Goal: Task Accomplishment & Management: Use online tool/utility

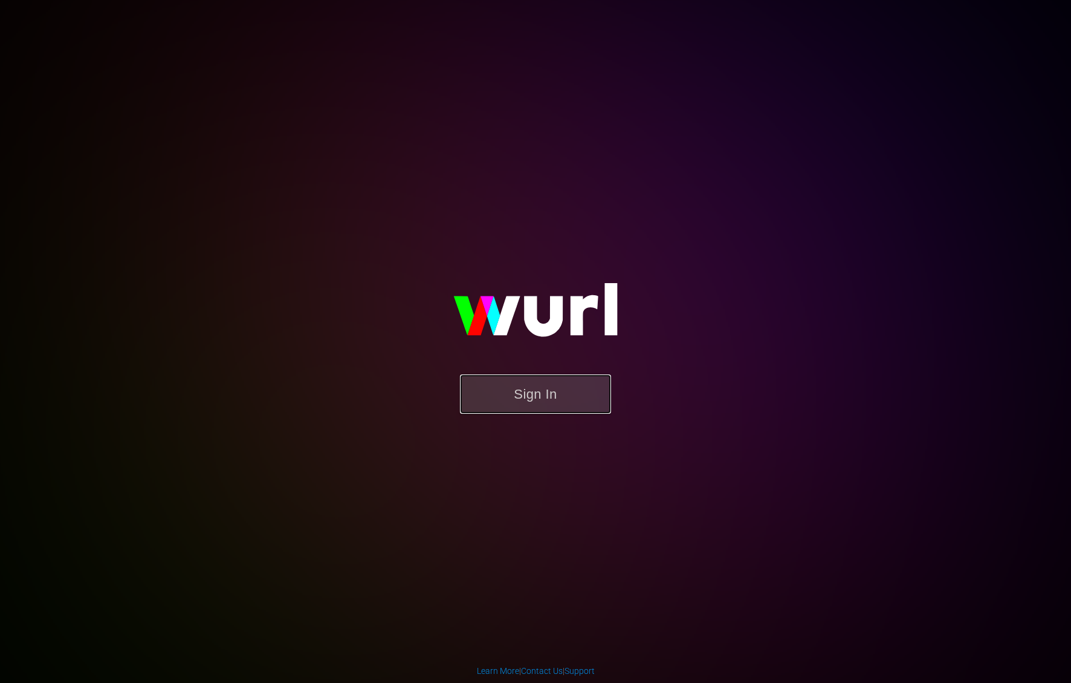
click at [538, 404] on button "Sign In" at bounding box center [535, 393] width 151 height 39
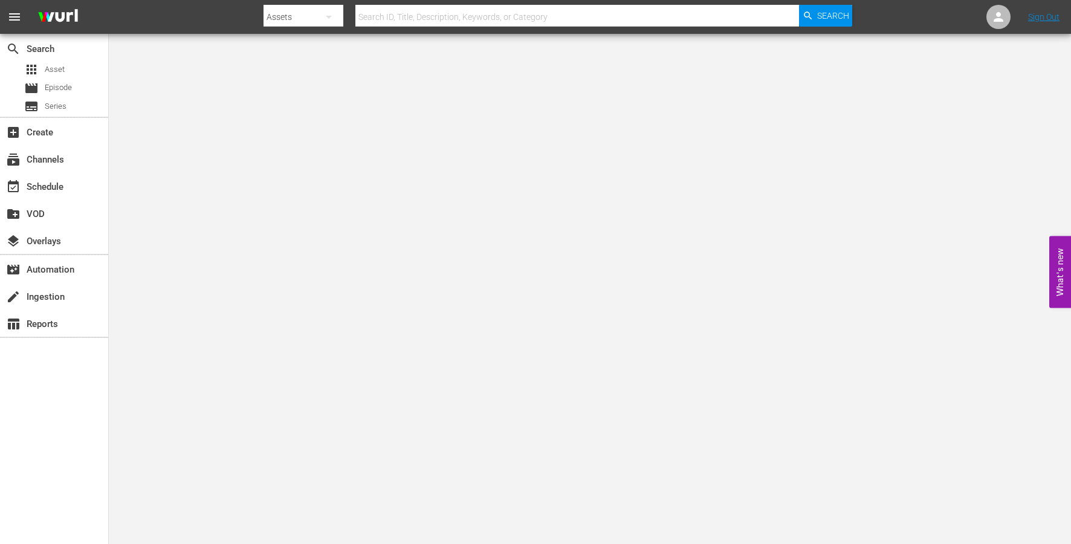
click at [440, 18] on input "text" at bounding box center [577, 16] width 444 height 29
type input "Auton"
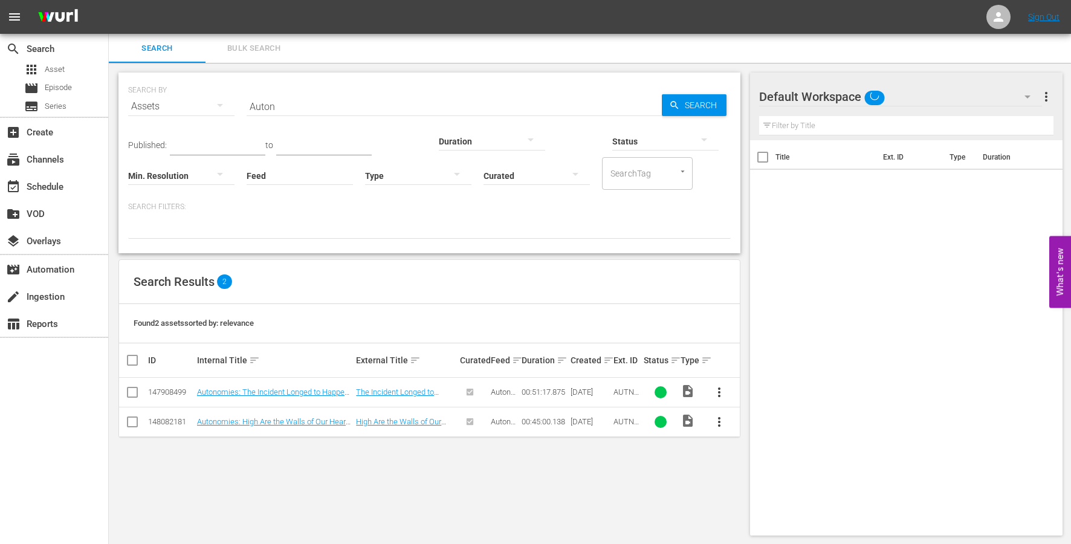
scroll to position [1, 0]
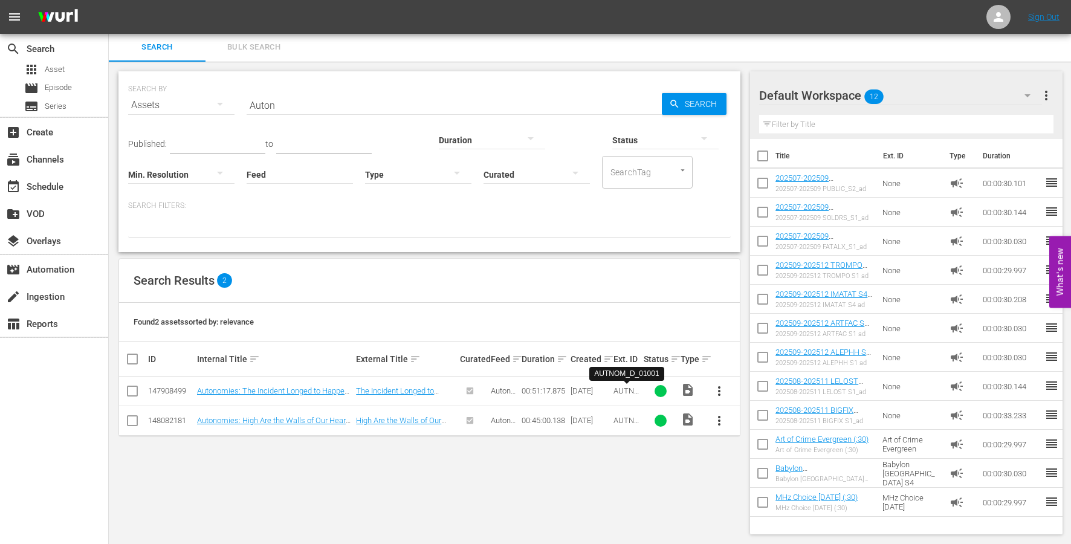
click at [625, 389] on span "AUTNOM_D_01001" at bounding box center [627, 399] width 26 height 27
click at [296, 114] on hr at bounding box center [454, 114] width 415 height 1
click at [293, 106] on input "Auton" at bounding box center [454, 105] width 415 height 29
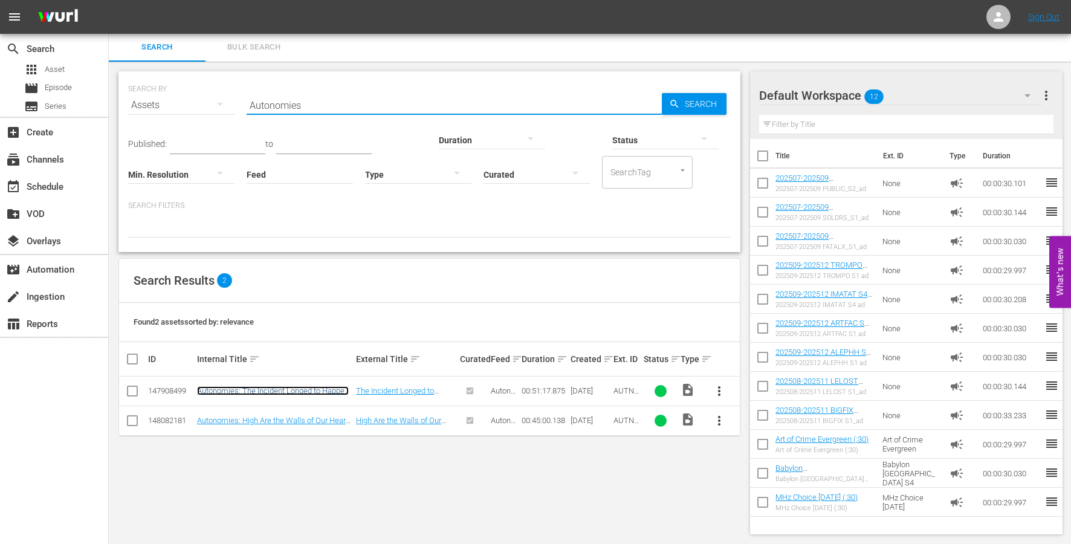
click at [257, 389] on link "Autonomies: The Incident Longed to Happen (Sn 1 Ep 1)" at bounding box center [273, 395] width 152 height 18
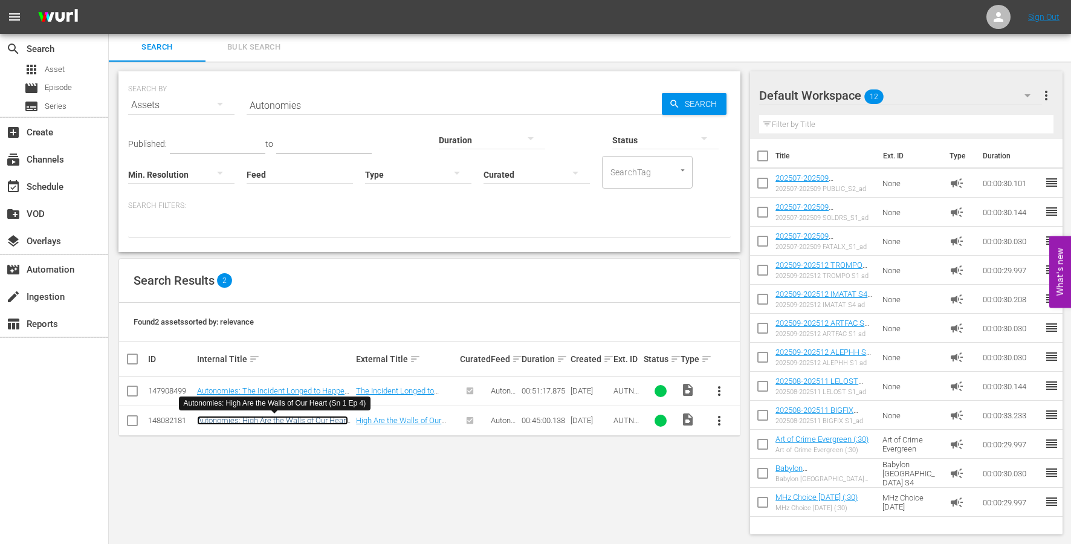
click at [245, 419] on link "Autonomies: High Are the Walls of Our Heart (Sn 1 Ep 4)" at bounding box center [272, 425] width 151 height 18
click at [629, 392] on span "AUTNOM_D_01001" at bounding box center [627, 399] width 26 height 27
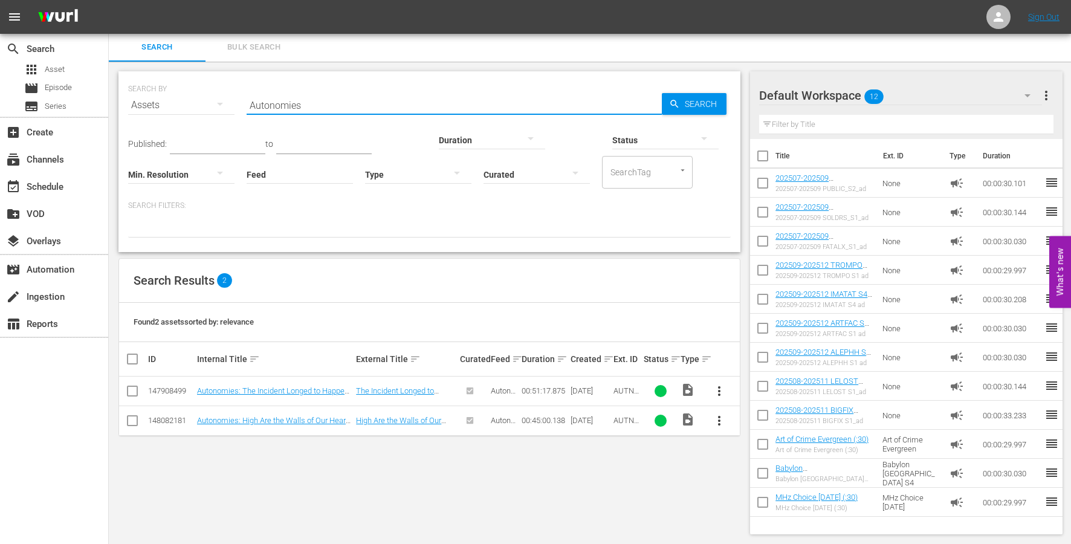
drag, startPoint x: 258, startPoint y: 105, endPoint x: 353, endPoint y: 111, distance: 95.7
click at [353, 111] on input "Autonomies" at bounding box center [454, 105] width 415 height 29
type input "AUTNOM_"
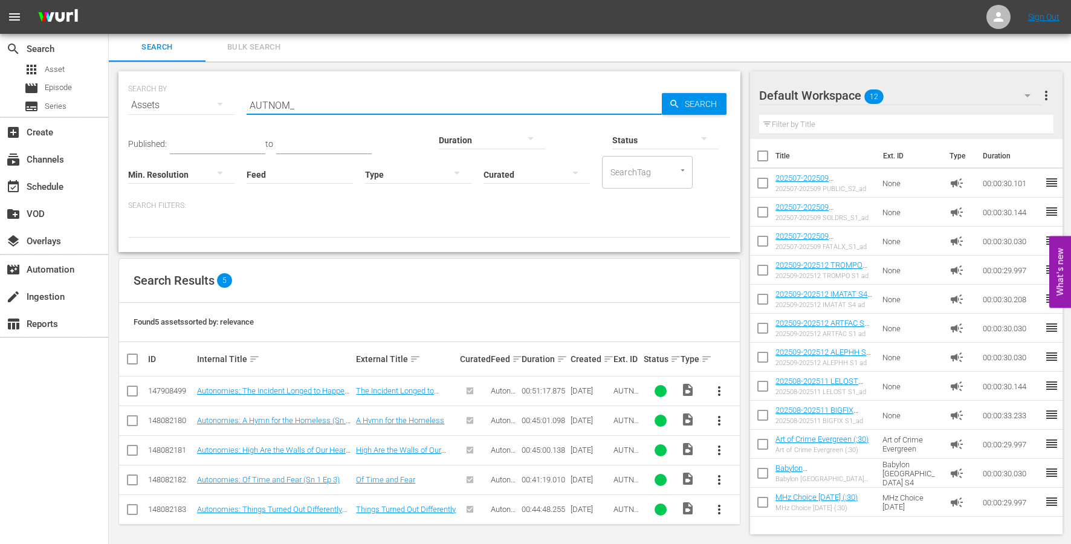
scroll to position [2, 0]
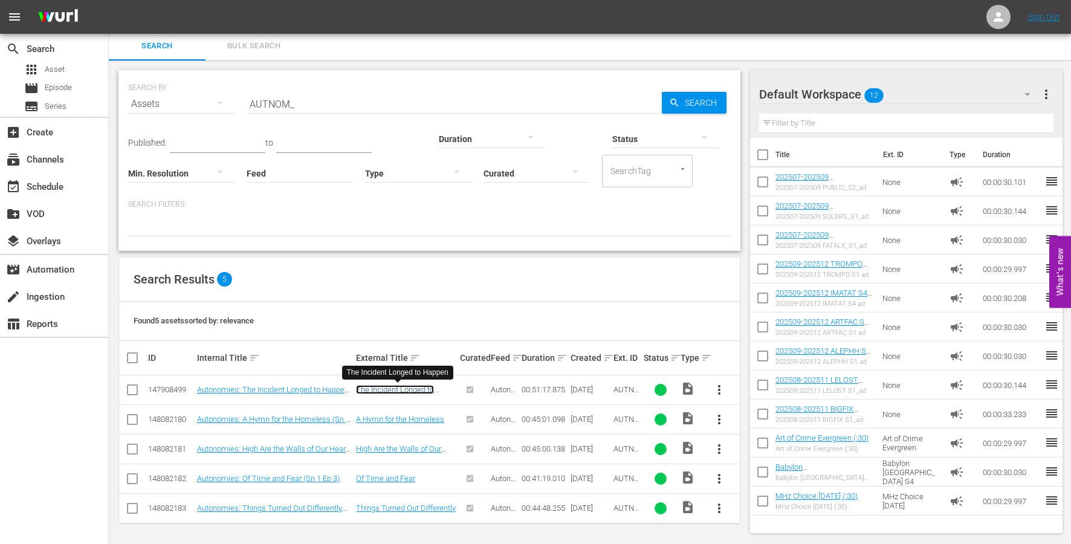
click at [384, 389] on link "The Incident Longed to Happen" at bounding box center [395, 394] width 78 height 18
click at [385, 419] on link "A Hymn for the Homeless" at bounding box center [400, 419] width 88 height 9
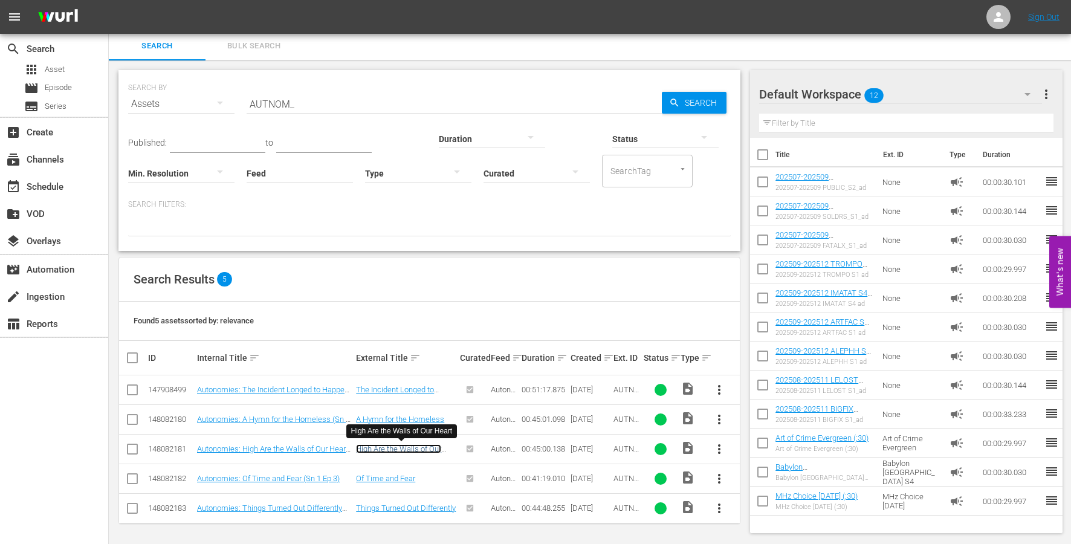
click at [385, 452] on link "High Are the Walls of Our Heart" at bounding box center [398, 453] width 85 height 18
click at [383, 478] on link "Of Time and Fear" at bounding box center [385, 478] width 59 height 9
click at [383, 507] on link "Things Turned Out Differently" at bounding box center [406, 508] width 100 height 9
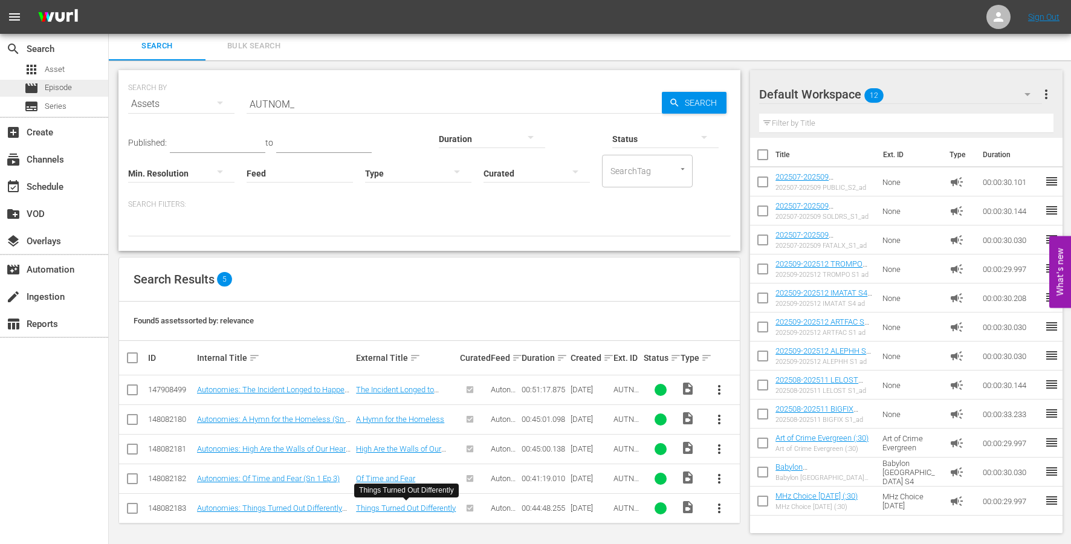
click at [57, 89] on span "Episode" at bounding box center [58, 88] width 27 height 12
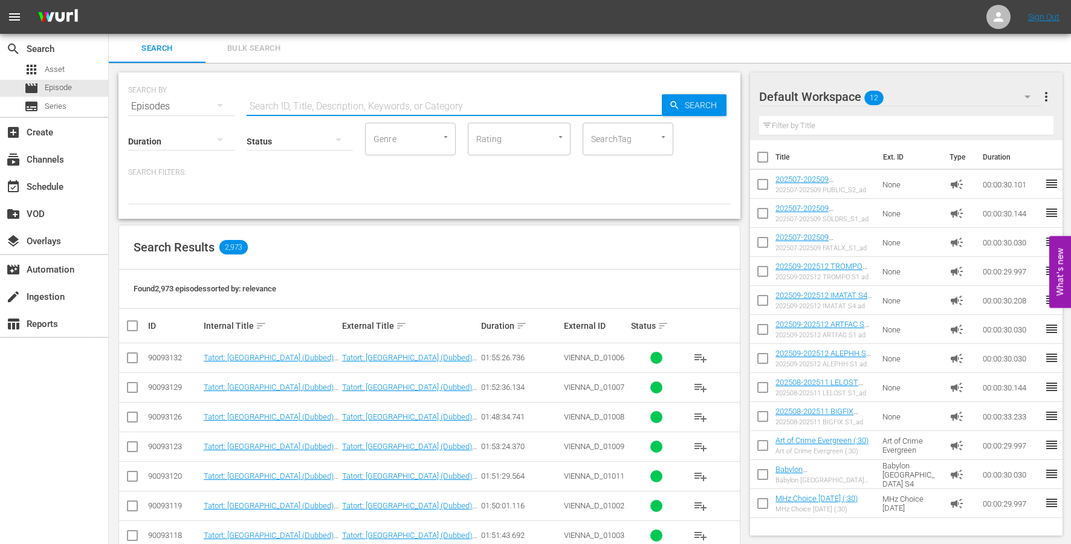
click at [285, 106] on input "text" at bounding box center [454, 106] width 415 height 29
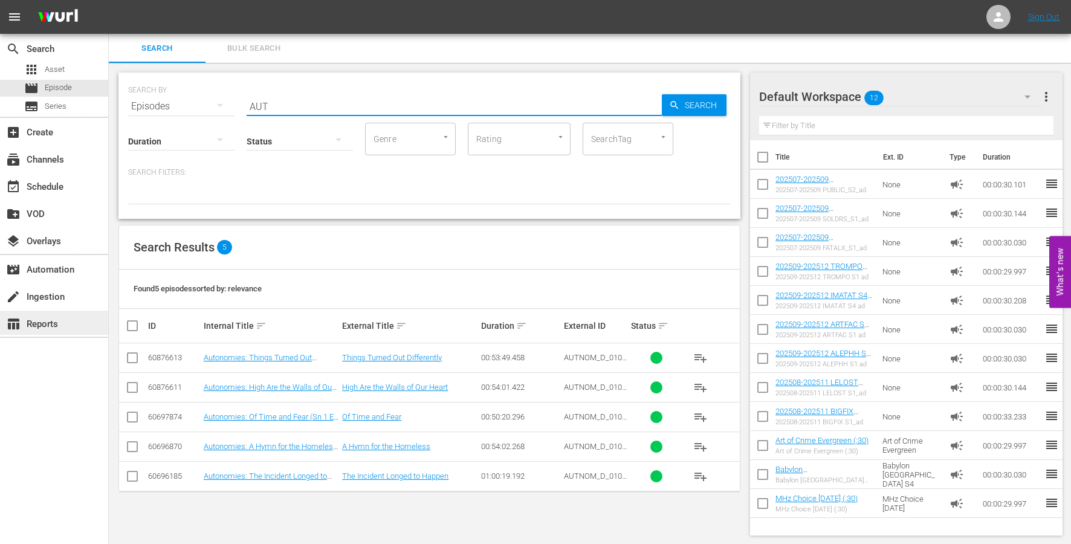
type input "AUT"
click at [55, 64] on span "Asset" at bounding box center [55, 69] width 20 height 12
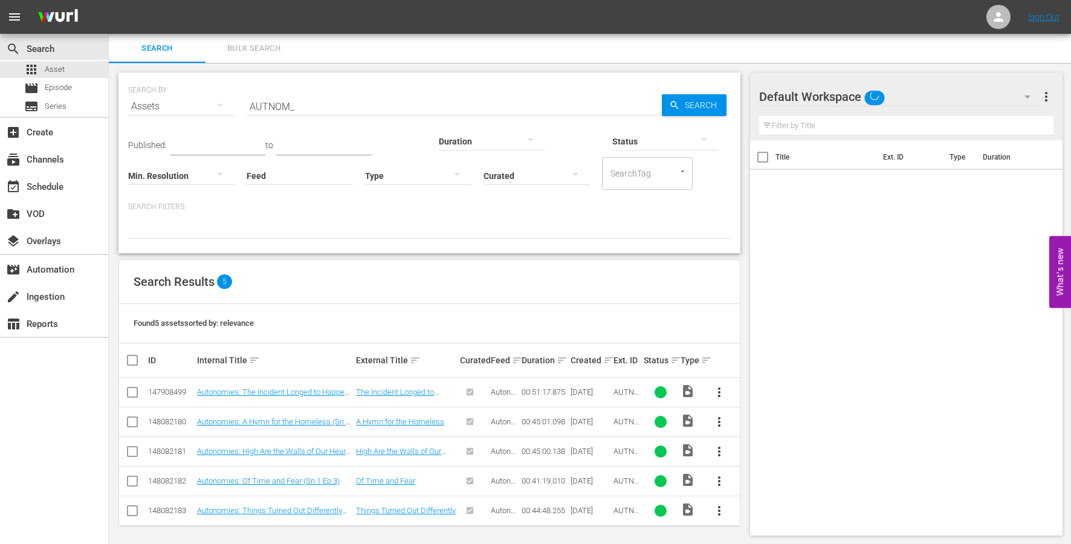
click at [293, 106] on input "AUTNOM_" at bounding box center [454, 106] width 415 height 29
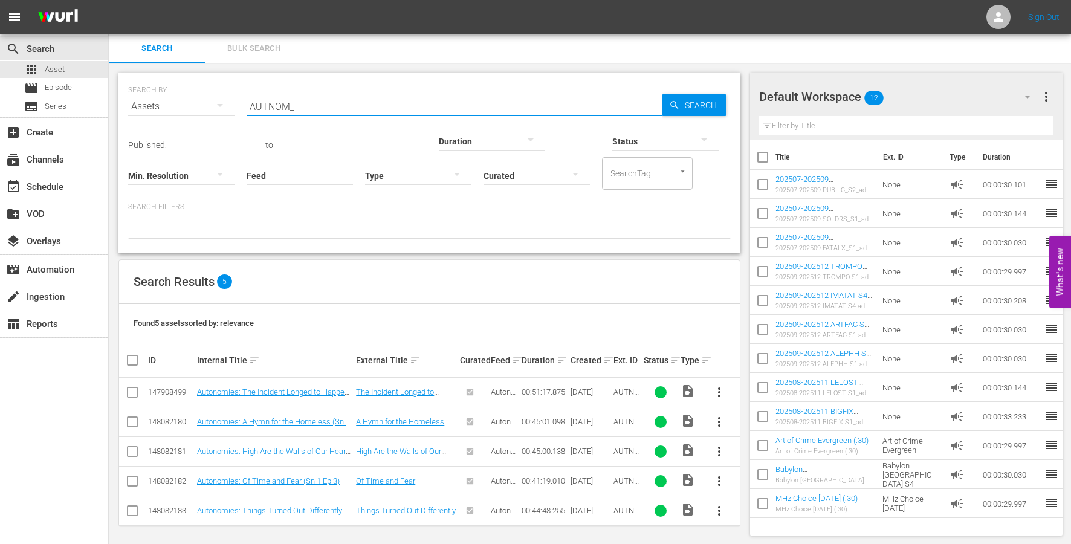
click at [293, 106] on input "AUTNOM_" at bounding box center [454, 106] width 415 height 29
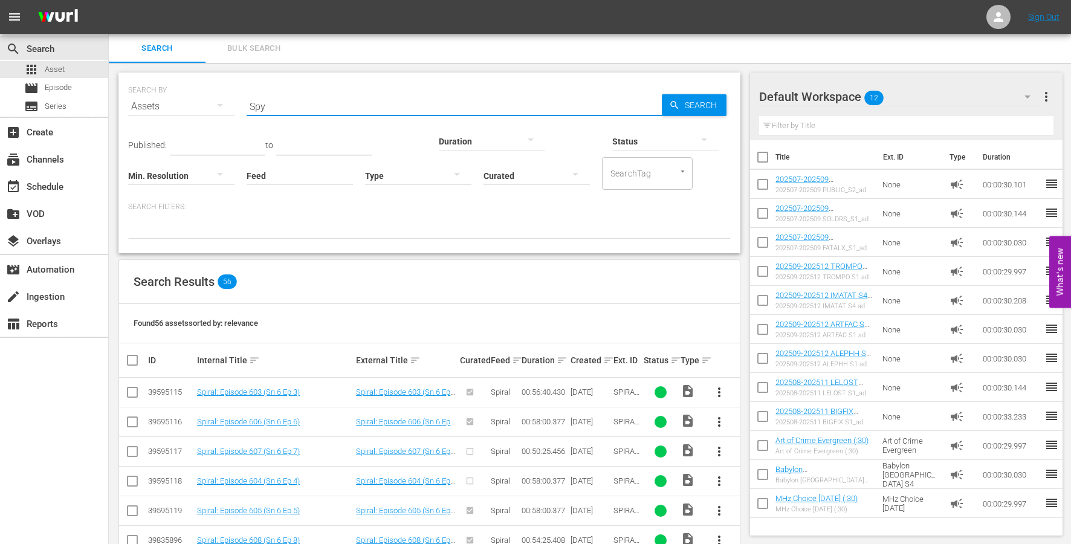
click at [264, 106] on input "Spy" at bounding box center [454, 106] width 415 height 29
type input "Wife"
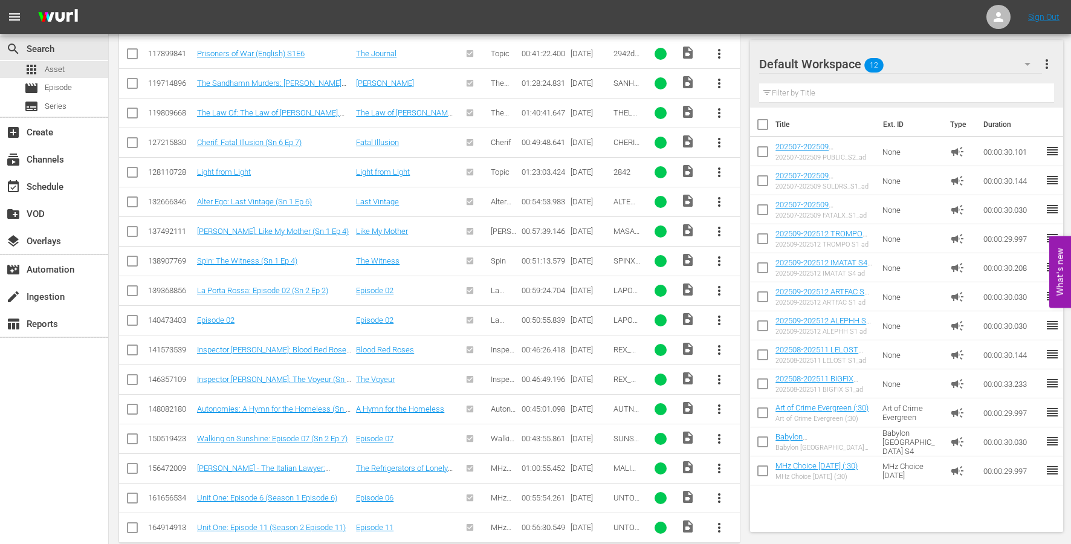
scroll to position [1238, 0]
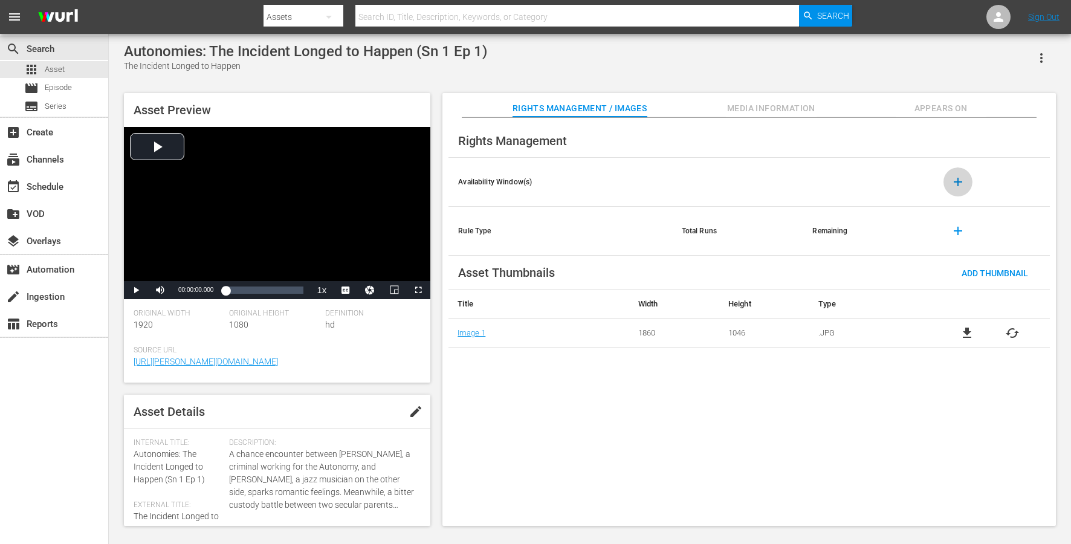
click at [803, 179] on span "add" at bounding box center [958, 182] width 15 height 15
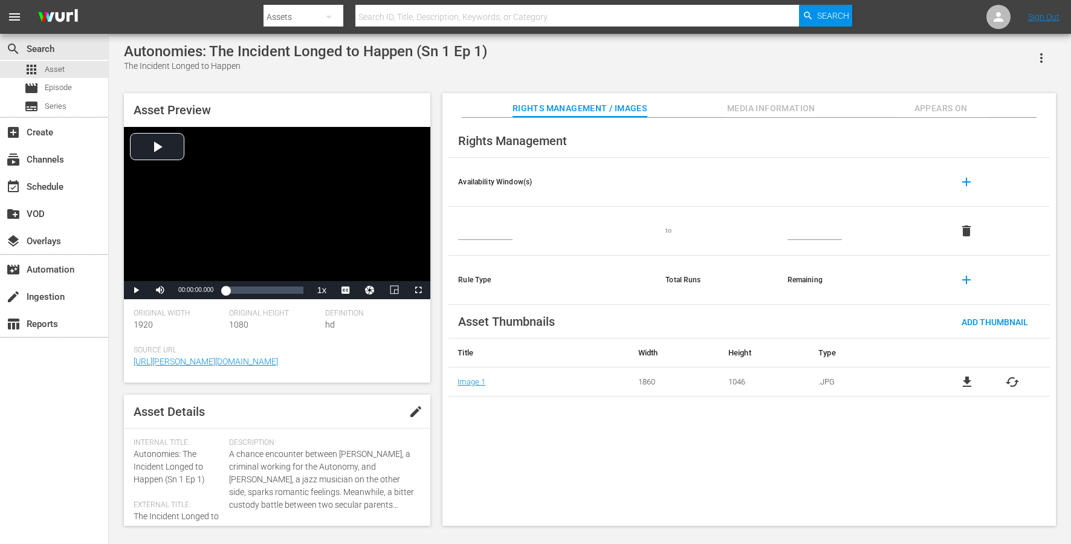
click at [803, 224] on input "text" at bounding box center [815, 231] width 54 height 18
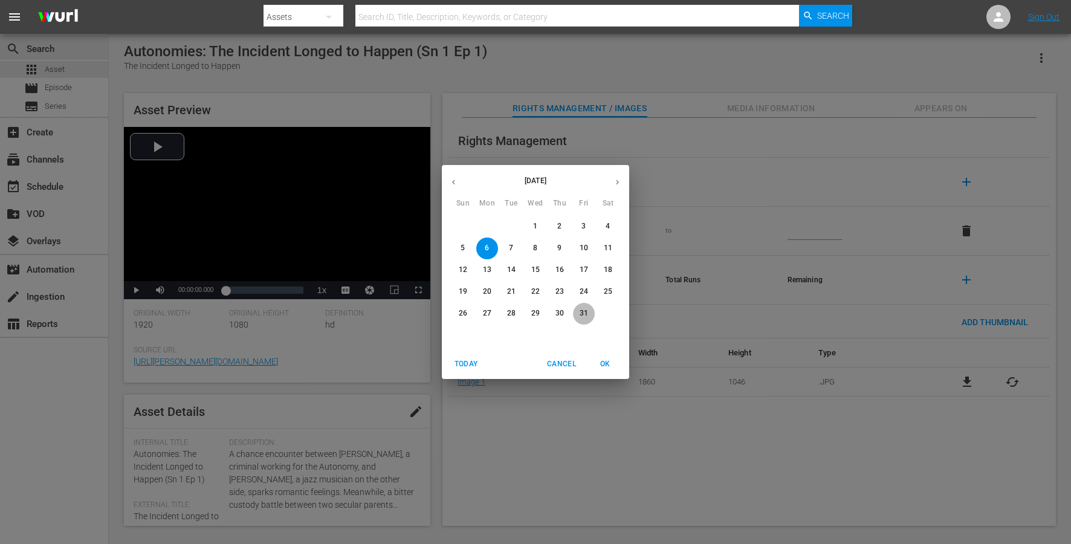
click at [580, 316] on p "31" at bounding box center [584, 313] width 8 height 10
type input "[DATE]"
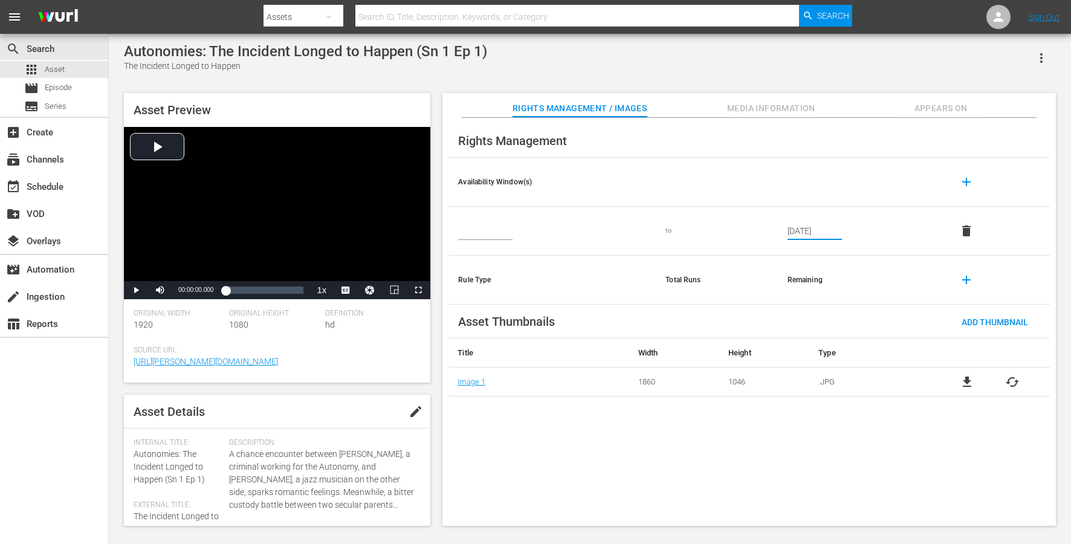
click at [656, 148] on div "Rights Management" at bounding box center [750, 141] width 602 height 34
click at [742, 109] on span "Media Information" at bounding box center [771, 108] width 91 height 15
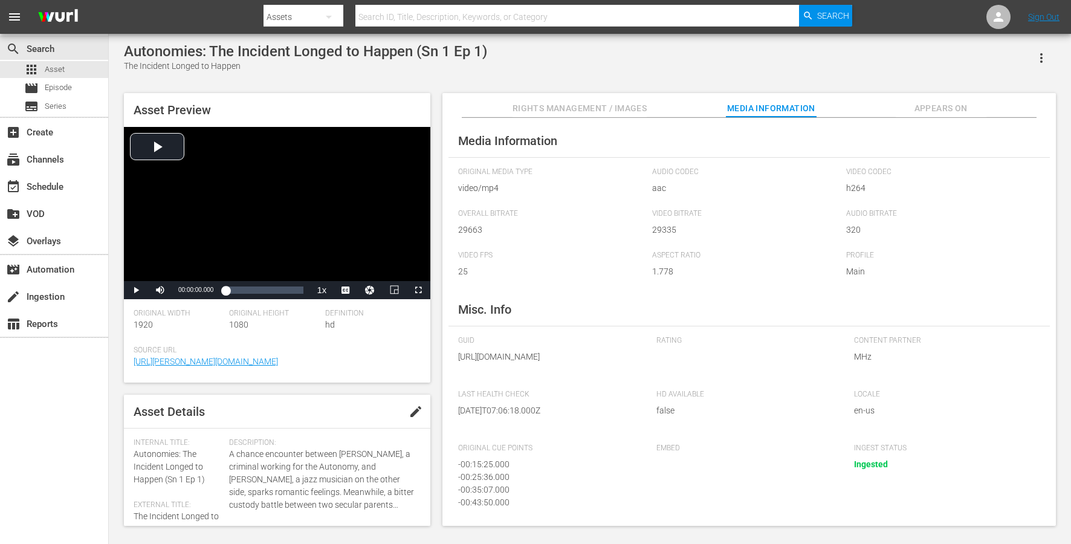
click at [803, 107] on span "Appears On" at bounding box center [941, 108] width 91 height 15
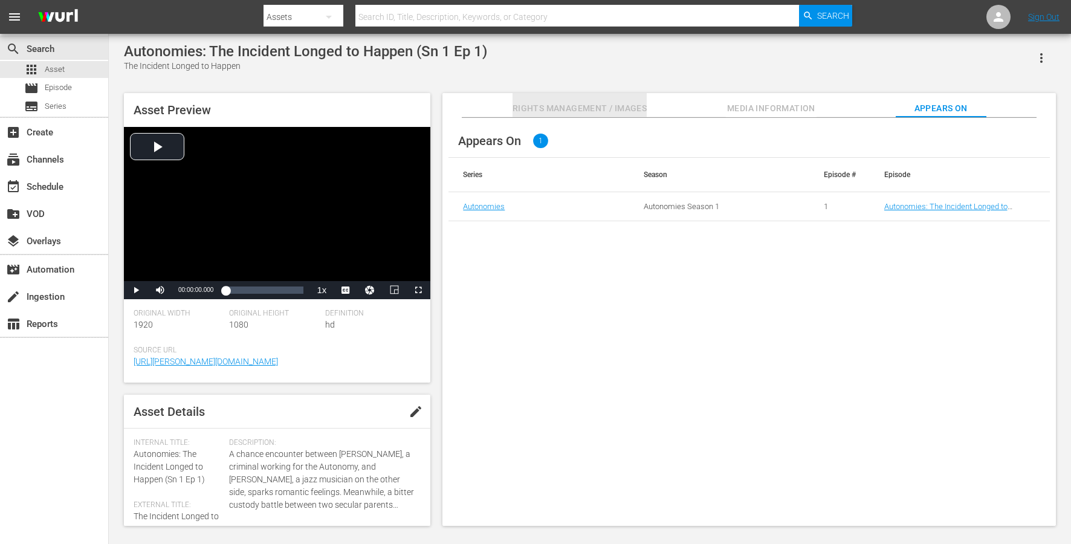
click at [560, 107] on span "Rights Management / Images" at bounding box center [580, 108] width 134 height 15
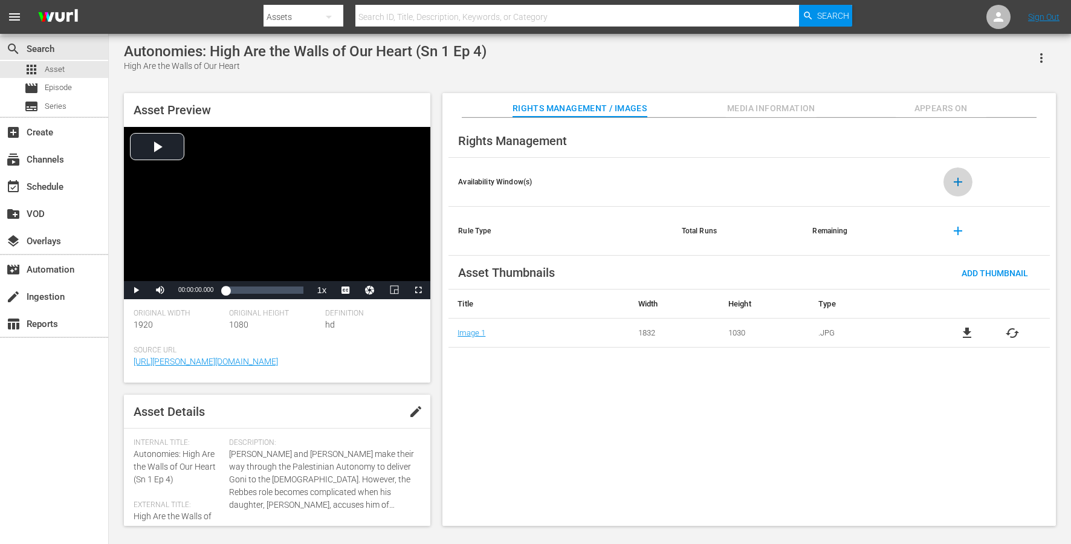
click at [803, 192] on button "add" at bounding box center [958, 181] width 29 height 29
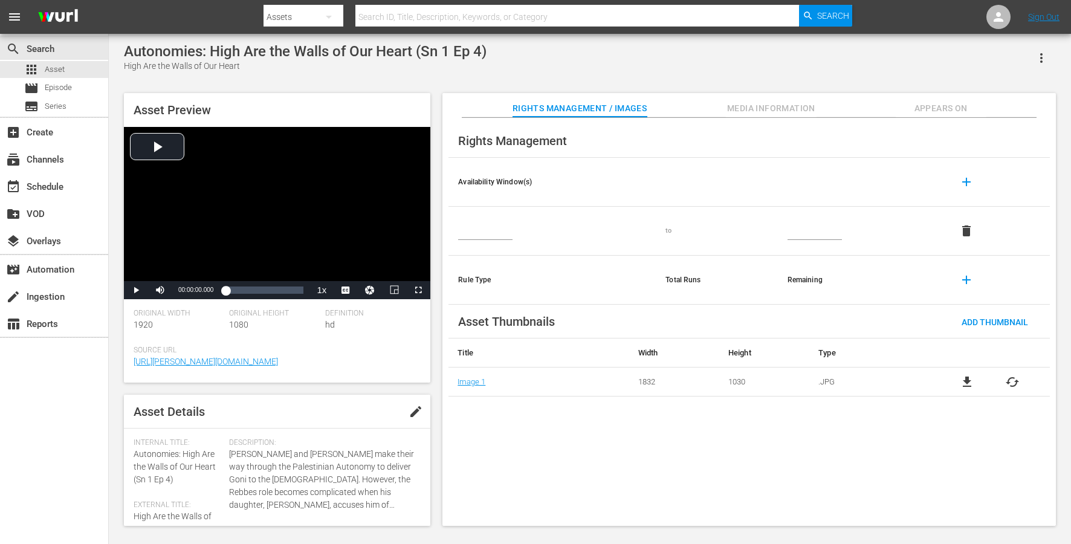
click at [796, 230] on input "text" at bounding box center [815, 231] width 54 height 18
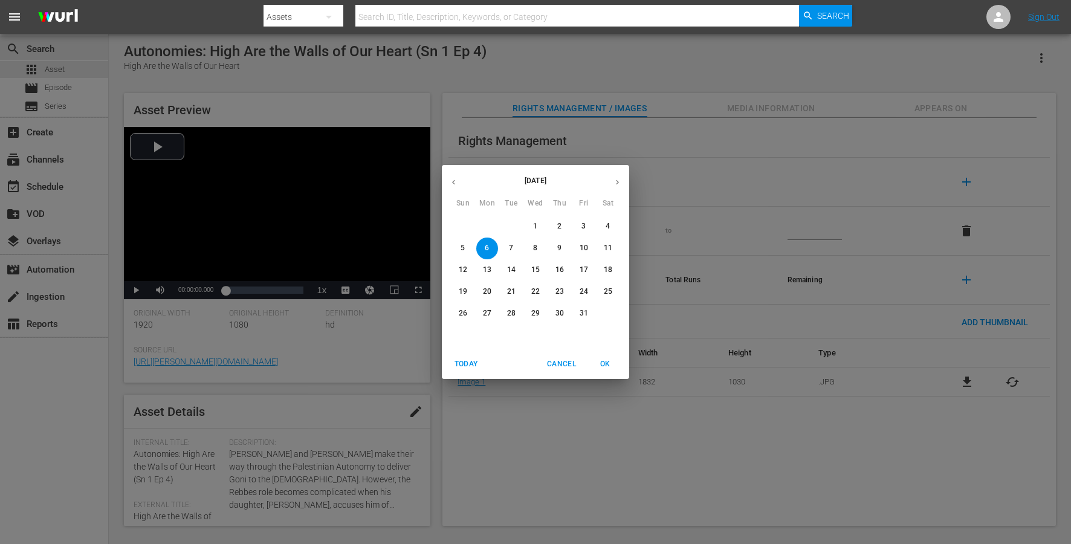
click at [582, 311] on p "31" at bounding box center [584, 313] width 8 height 10
type input "[DATE]"
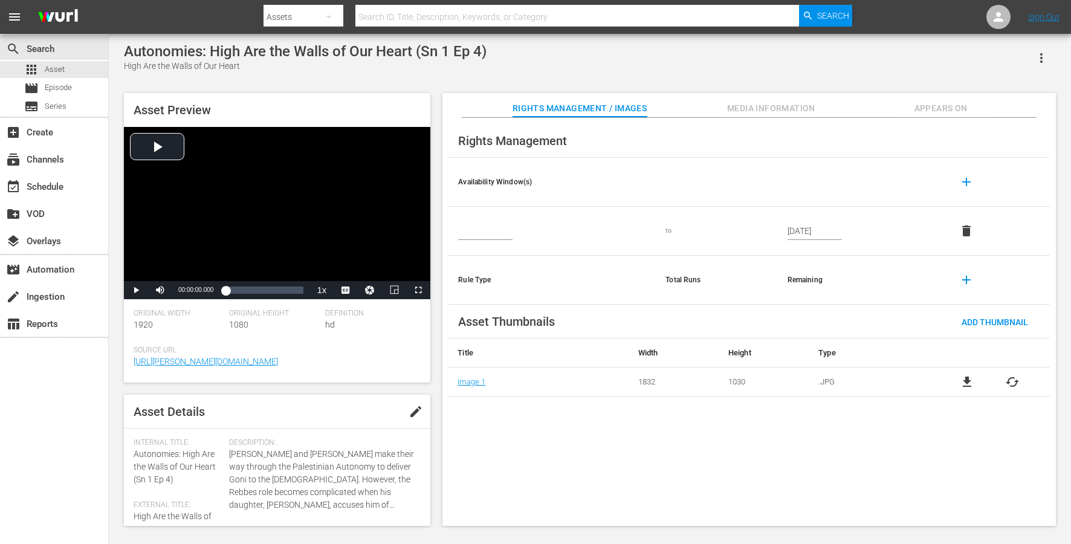
click at [724, 181] on th at bounding box center [717, 182] width 122 height 49
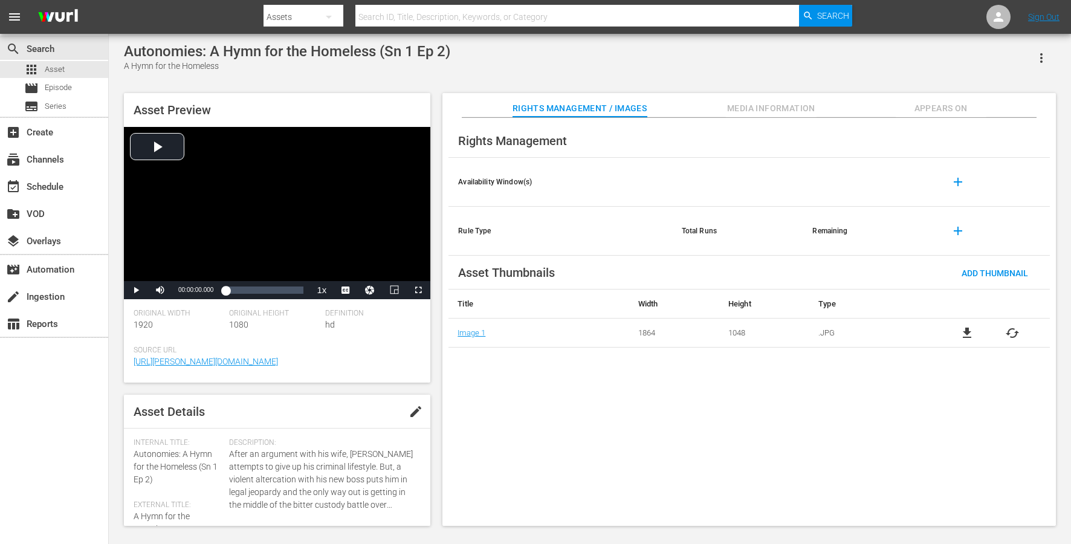
click at [803, 183] on span "add" at bounding box center [958, 182] width 15 height 15
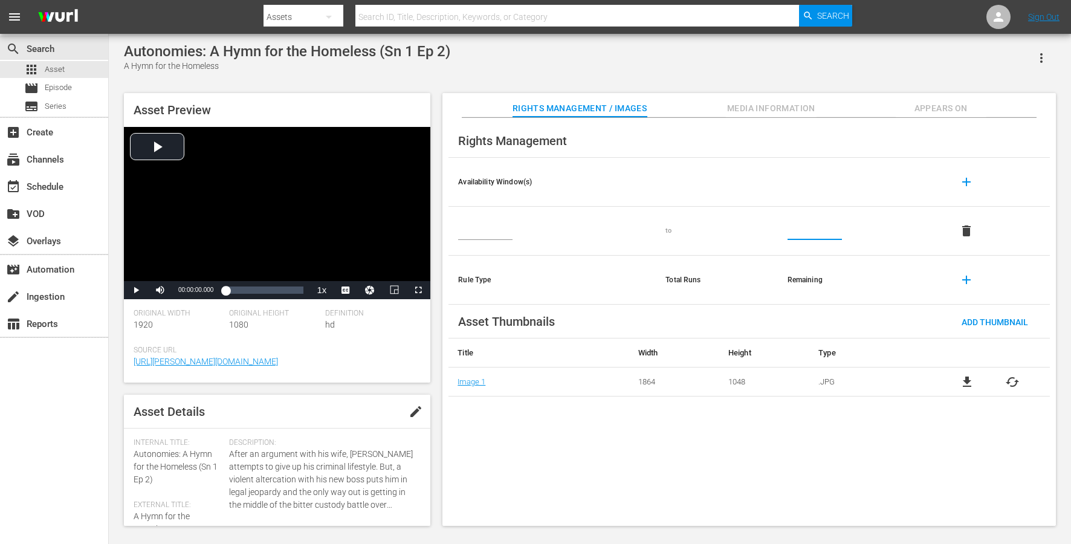
click at [798, 230] on input "text" at bounding box center [815, 231] width 54 height 18
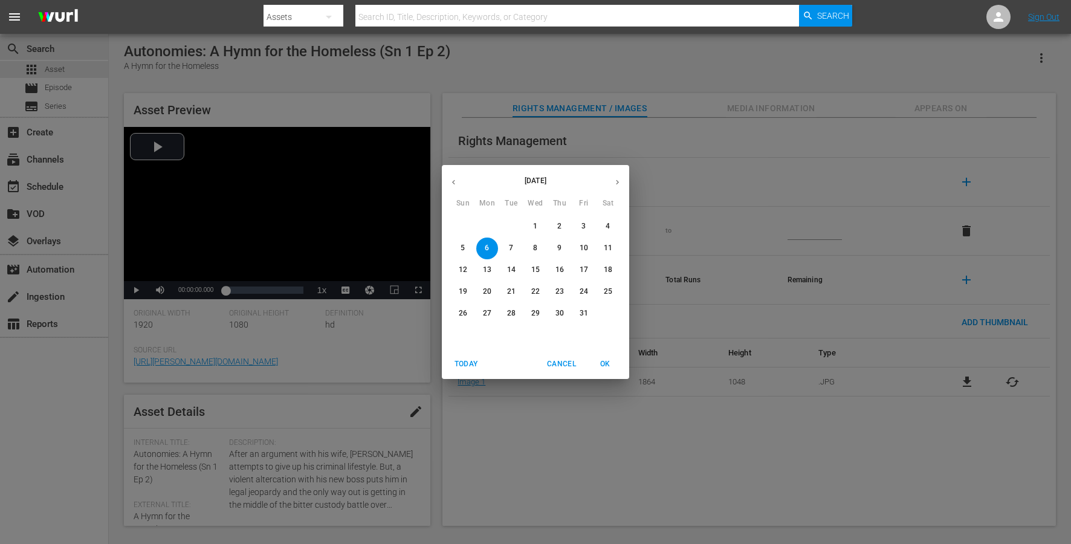
click at [585, 311] on p "31" at bounding box center [584, 313] width 8 height 10
type input "[DATE]"
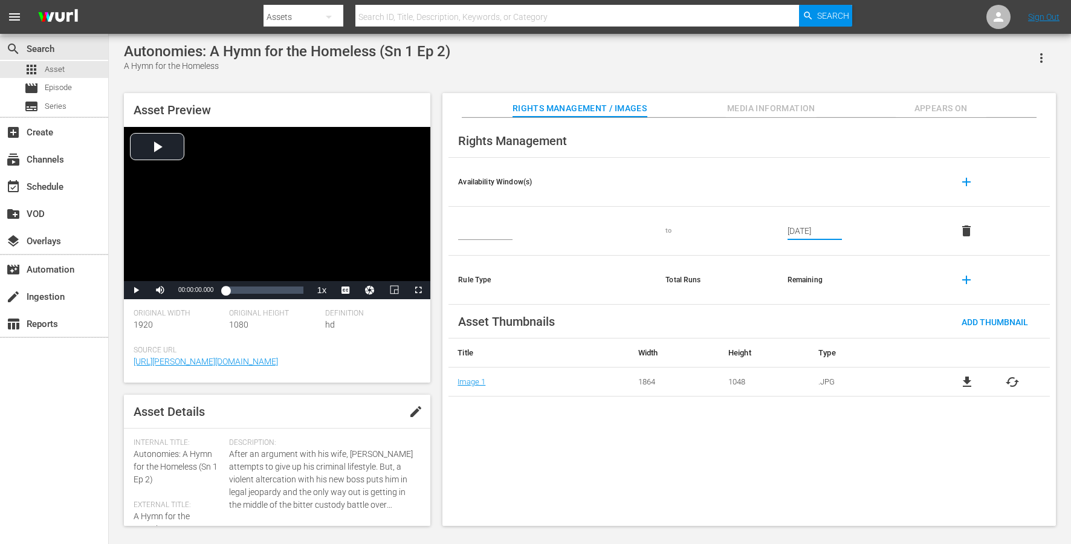
click at [695, 174] on th at bounding box center [717, 182] width 122 height 49
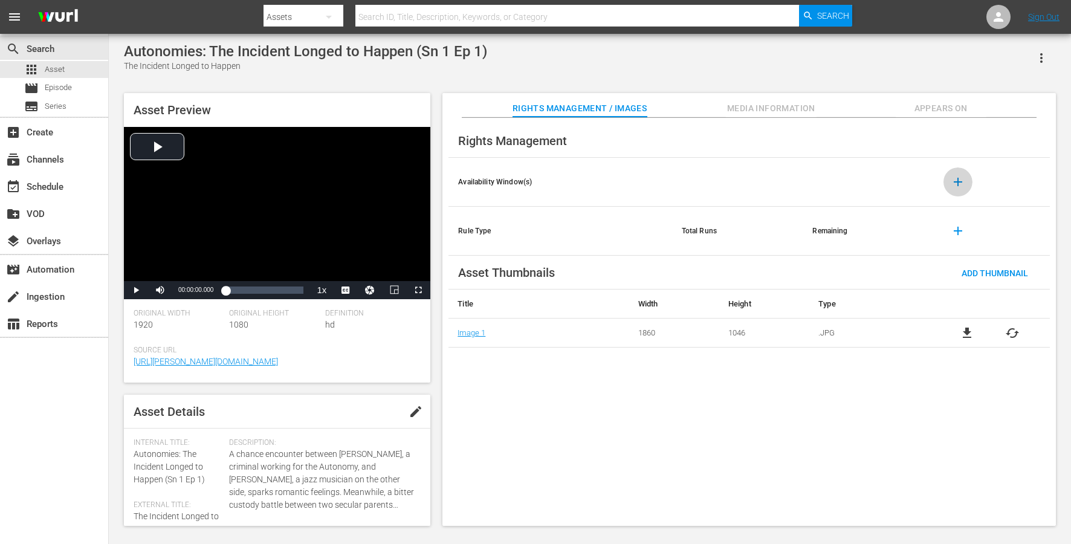
click at [803, 181] on span "add" at bounding box center [958, 182] width 15 height 15
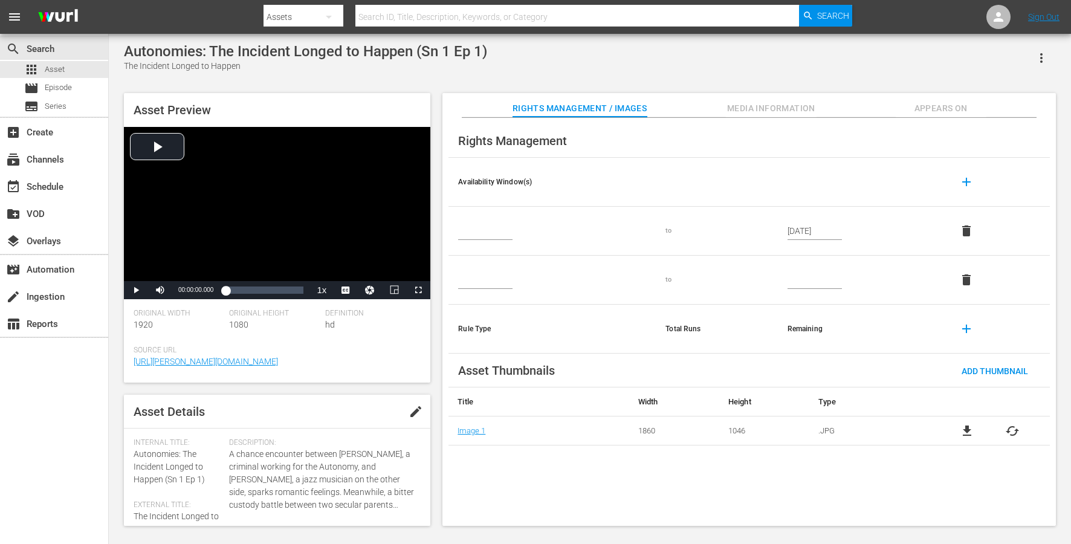
click at [722, 163] on th at bounding box center [717, 182] width 122 height 49
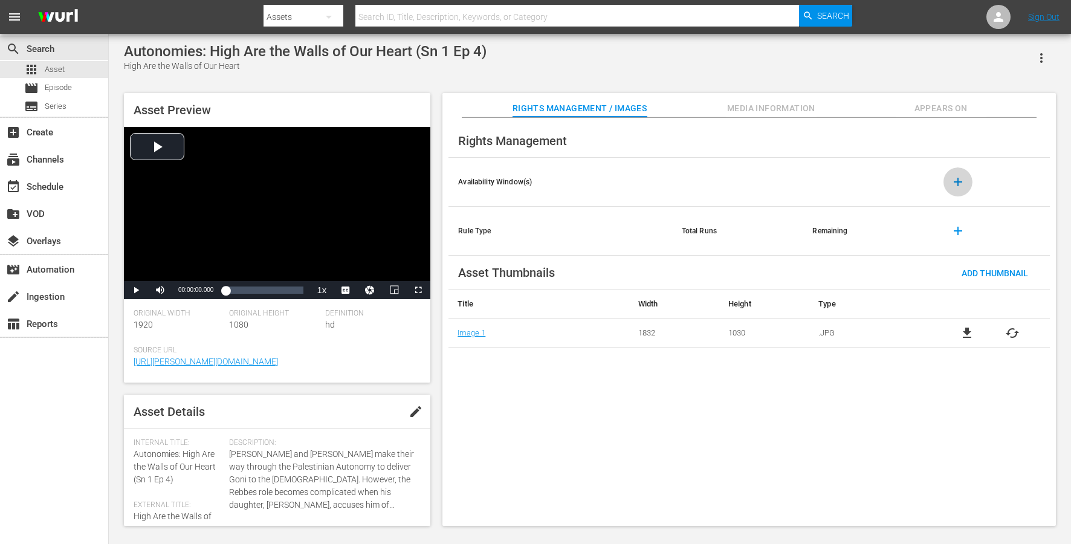
click at [803, 177] on span "add" at bounding box center [958, 182] width 15 height 15
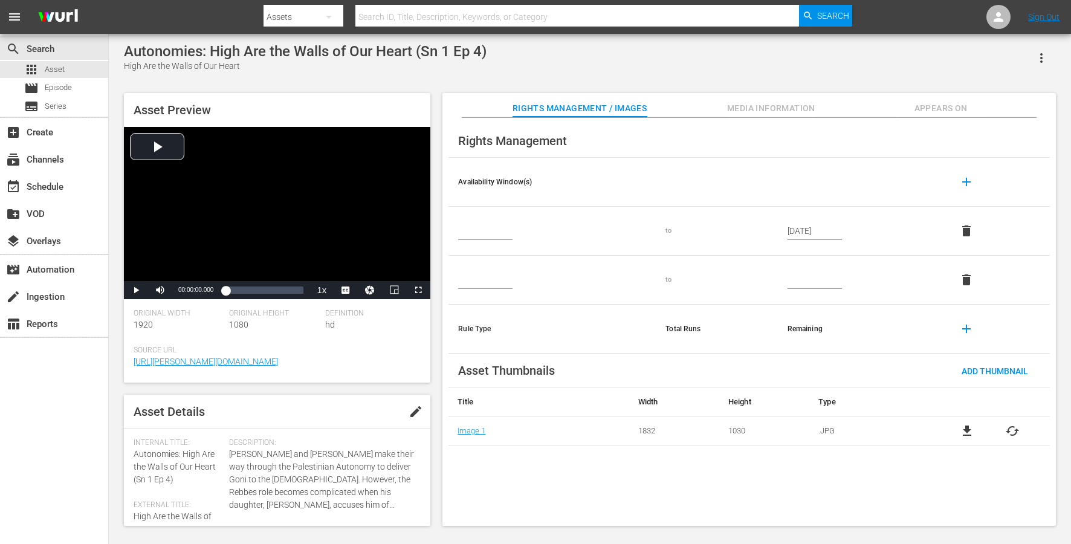
click at [702, 143] on div "Rights Management" at bounding box center [750, 141] width 602 height 34
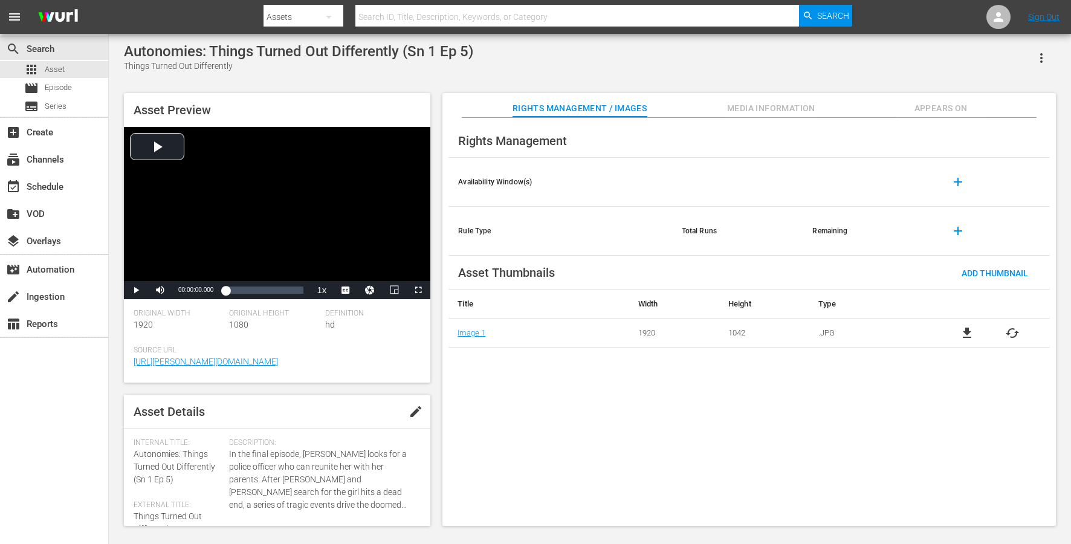
click at [803, 180] on span "add" at bounding box center [958, 182] width 15 height 15
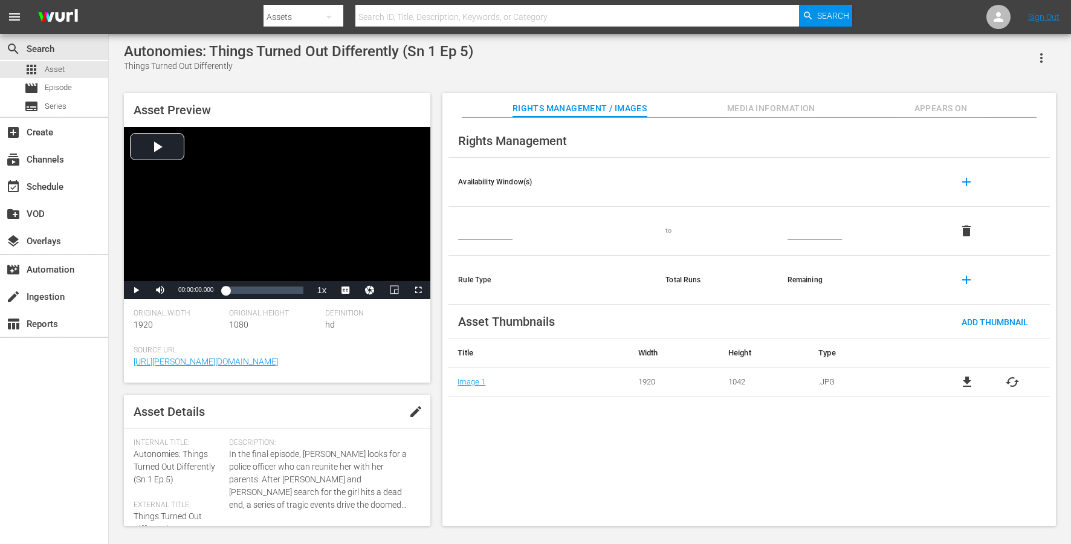
click at [800, 229] on input "text" at bounding box center [815, 231] width 54 height 18
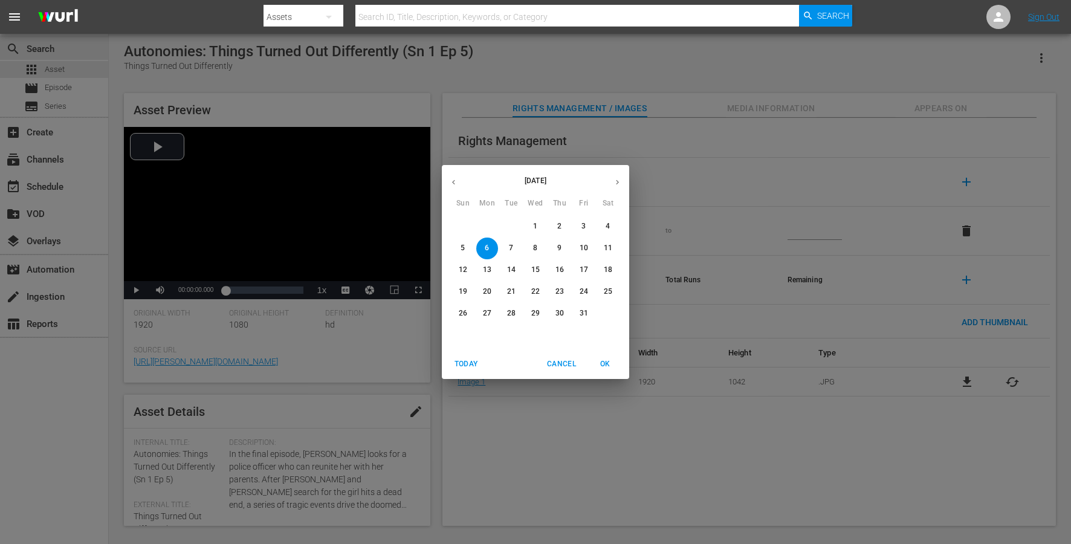
click at [582, 311] on p "31" at bounding box center [584, 313] width 8 height 10
type input "[DATE]"
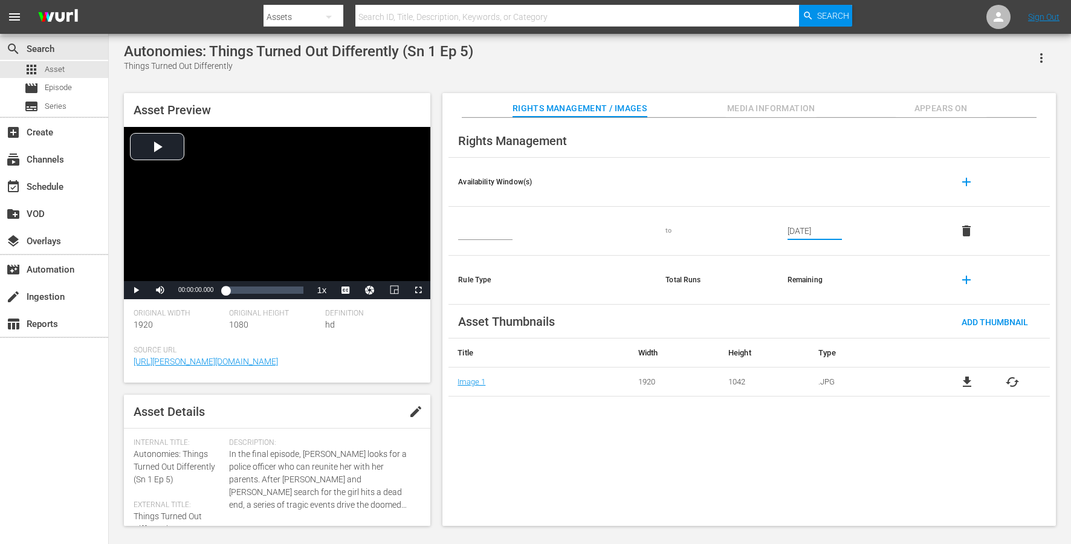
click at [728, 194] on th at bounding box center [717, 182] width 122 height 49
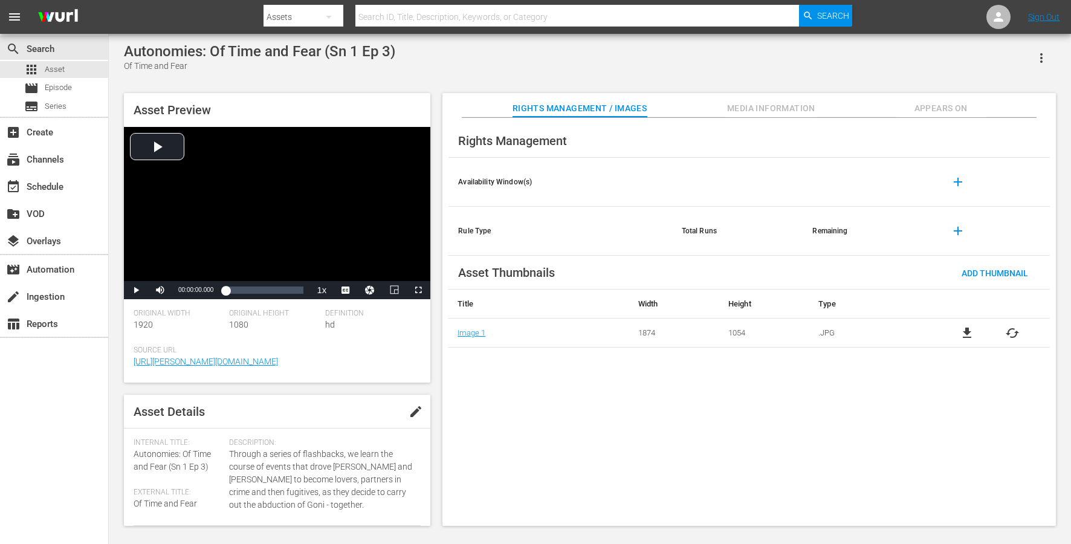
click at [803, 179] on span "add" at bounding box center [958, 182] width 15 height 15
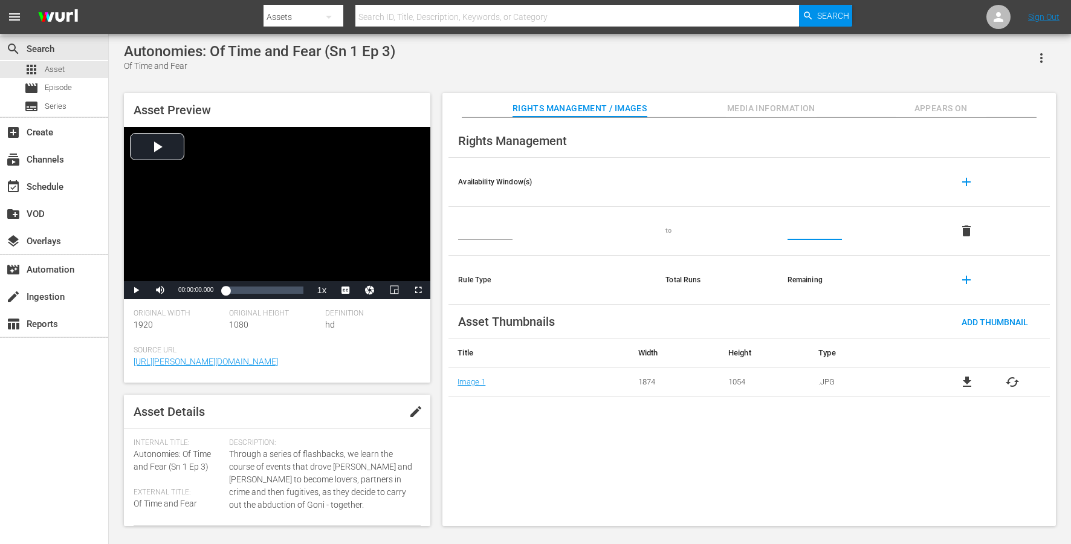
click at [803, 232] on input "text" at bounding box center [815, 231] width 54 height 18
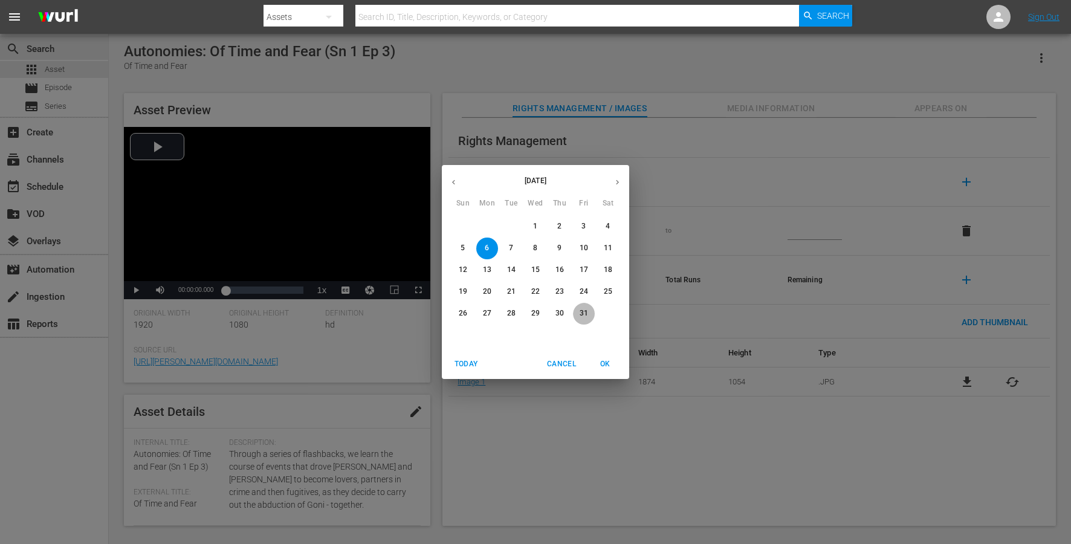
click at [585, 314] on p "31" at bounding box center [584, 313] width 8 height 10
type input "[DATE]"
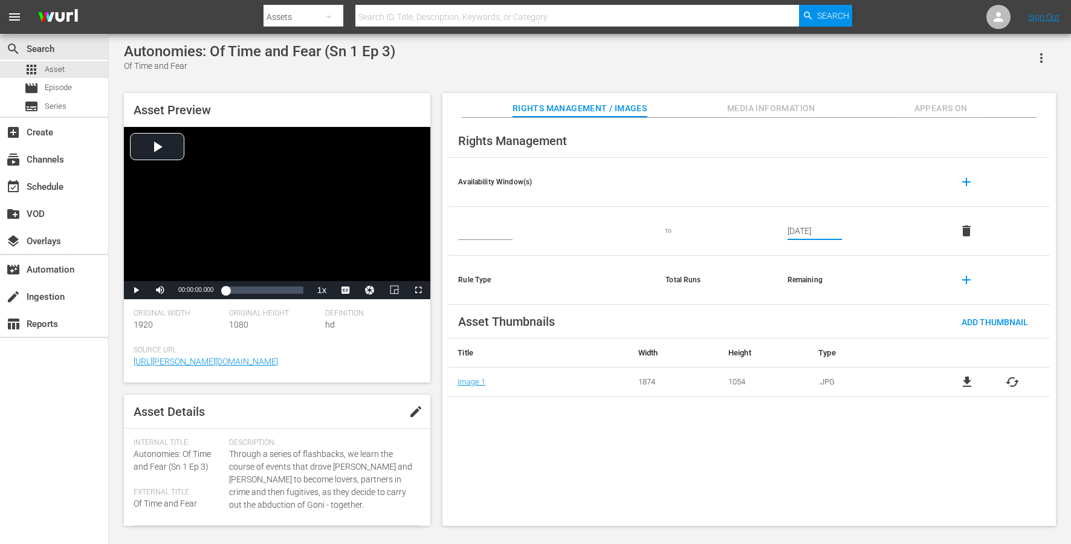
click at [737, 166] on th at bounding box center [717, 182] width 122 height 49
